Goal: Task Accomplishment & Management: Manage account settings

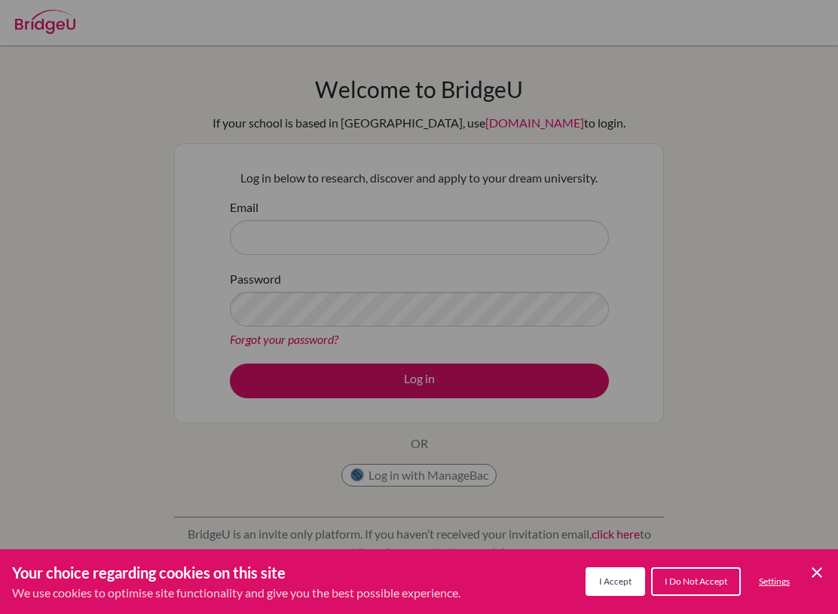
click at [594, 229] on div "Cookie Preferences" at bounding box center [419, 307] width 838 height 614
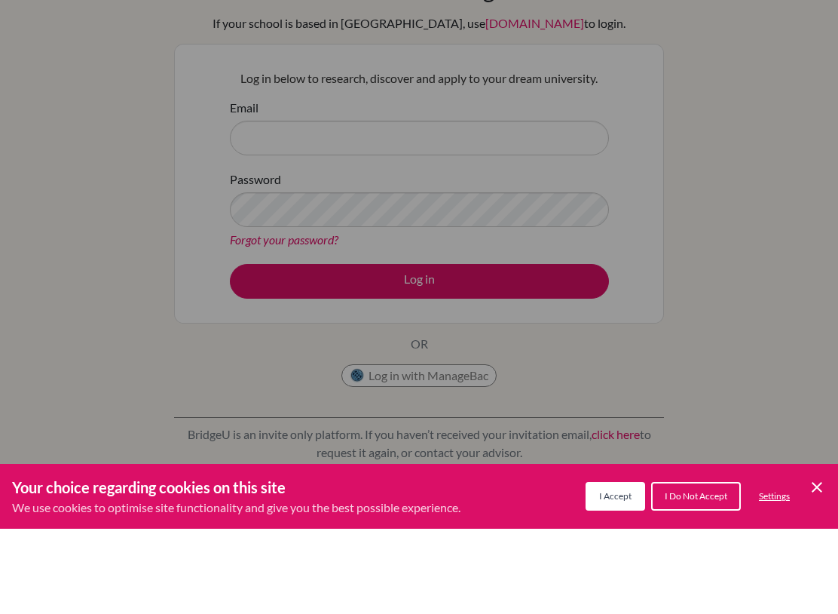
click at [617, 567] on button "I Accept" at bounding box center [616, 581] width 60 height 29
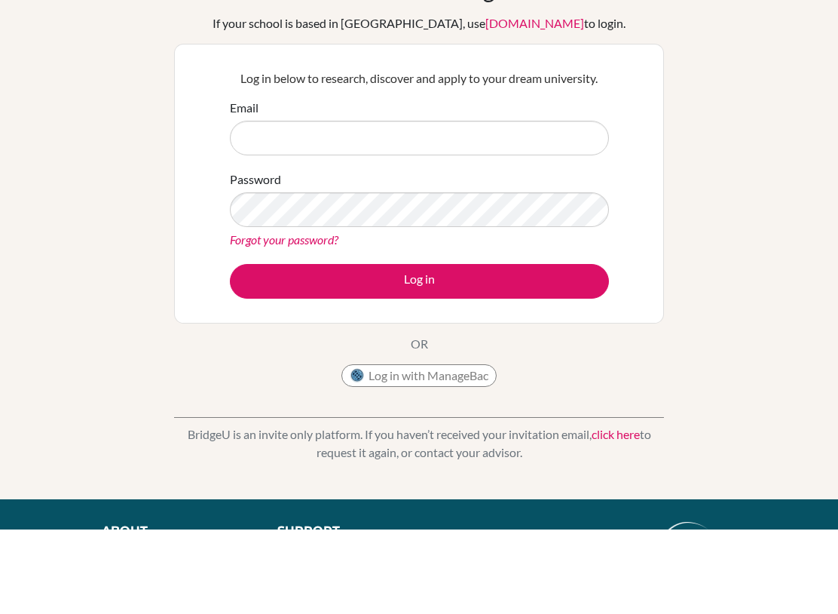
scroll to position [14, 0]
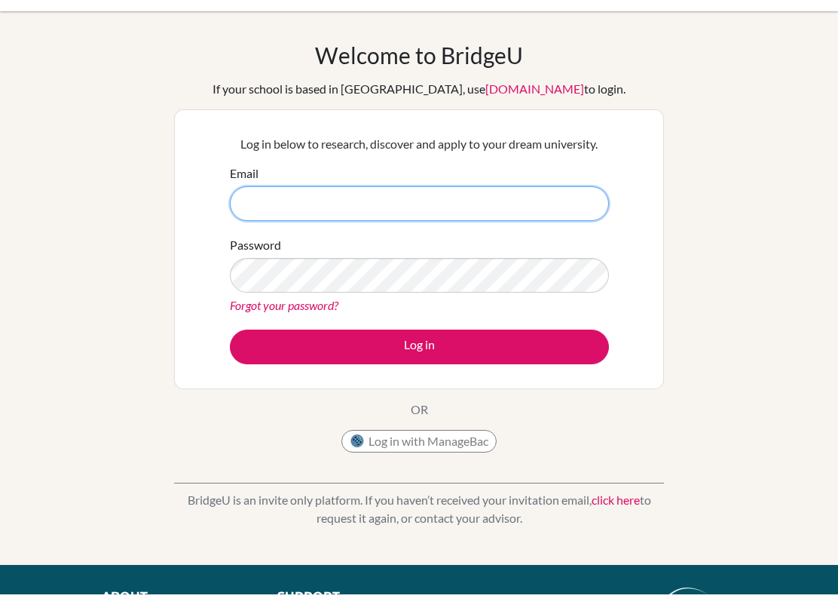
click at [530, 206] on input "Email" at bounding box center [419, 223] width 379 height 35
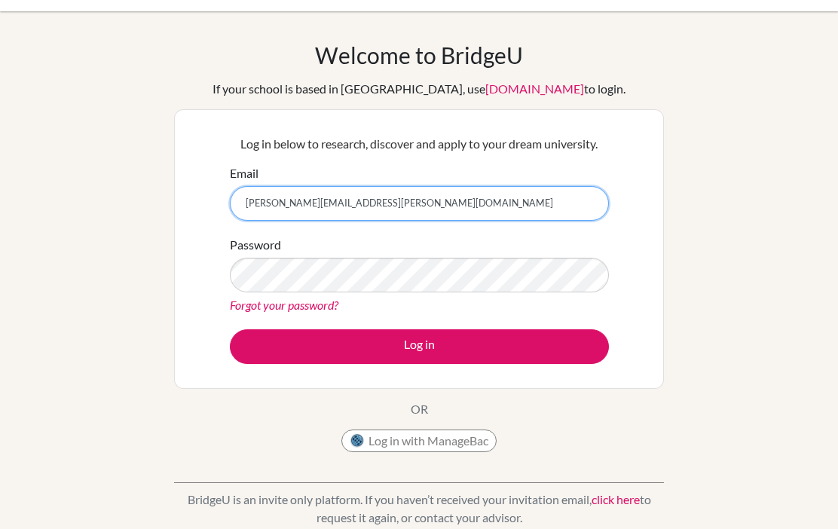
scroll to position [19, 0]
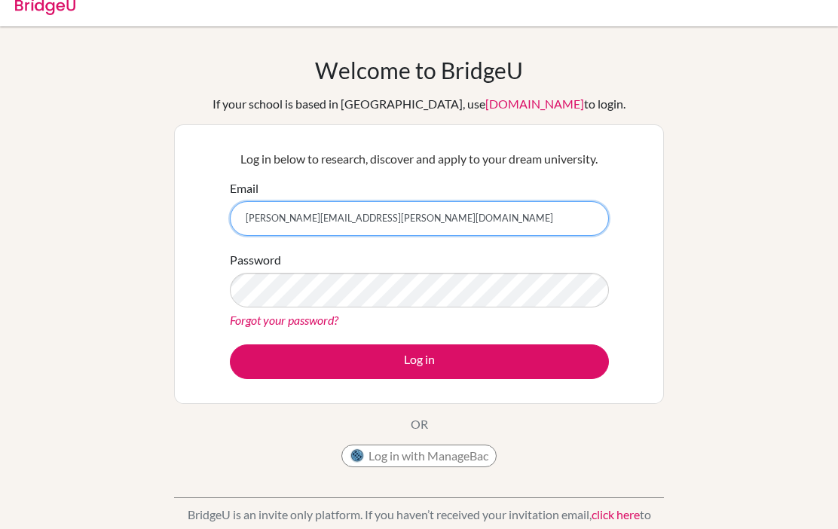
type input "[PERSON_NAME][EMAIL_ADDRESS][PERSON_NAME][DOMAIN_NAME]"
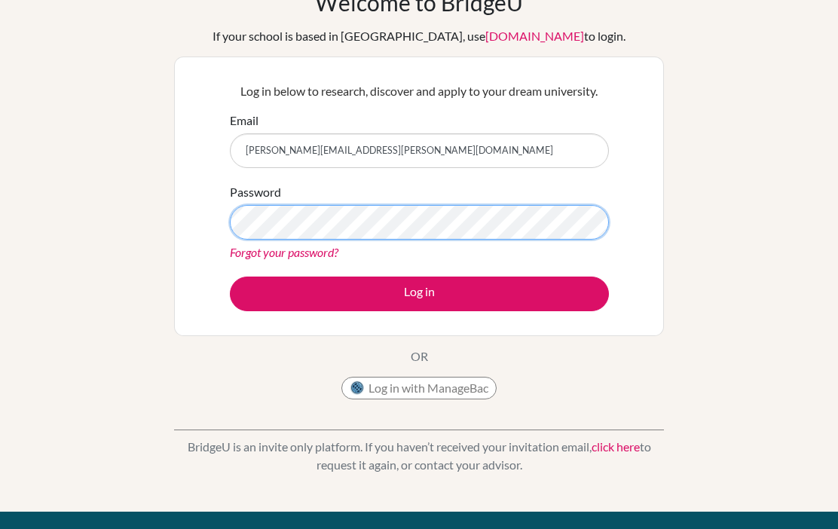
scroll to position [149, 0]
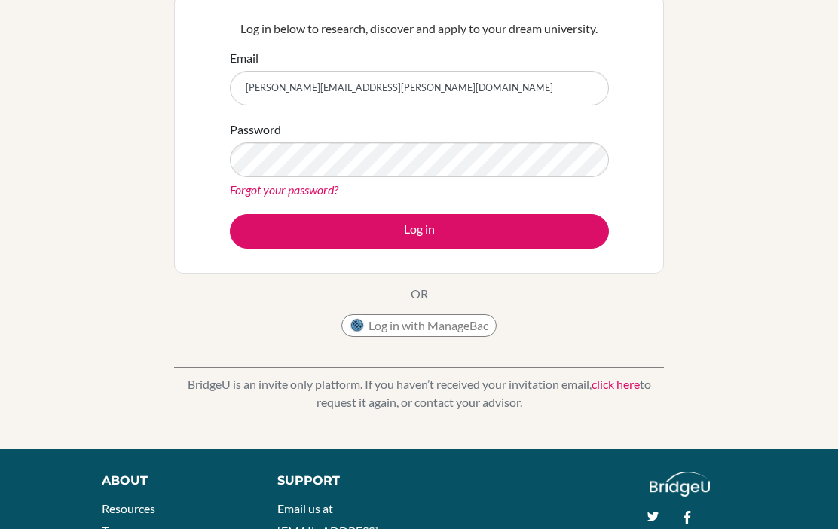
click at [568, 225] on button "Log in" at bounding box center [419, 231] width 379 height 35
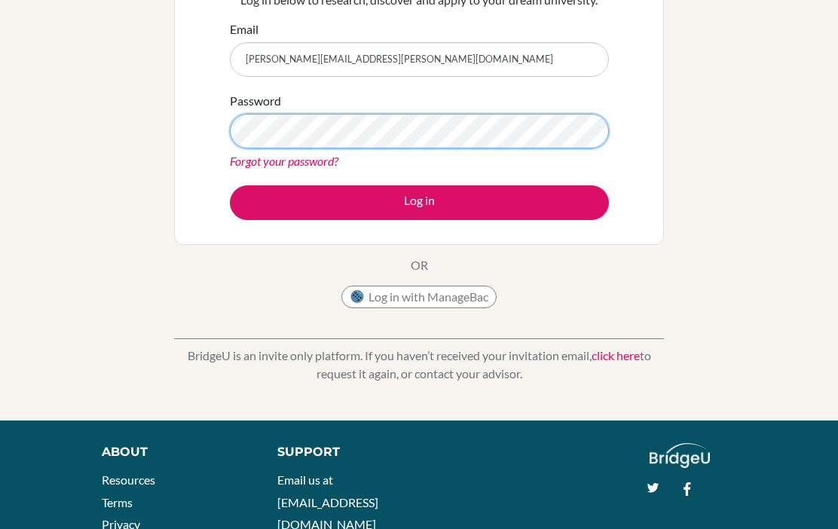
scroll to position [179, 0]
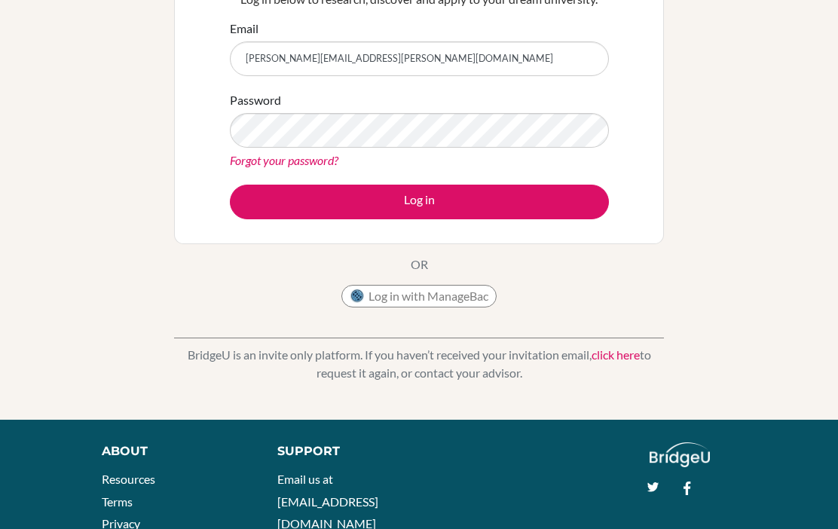
click at [589, 204] on button "Log in" at bounding box center [419, 202] width 379 height 35
